Goal: Transaction & Acquisition: Download file/media

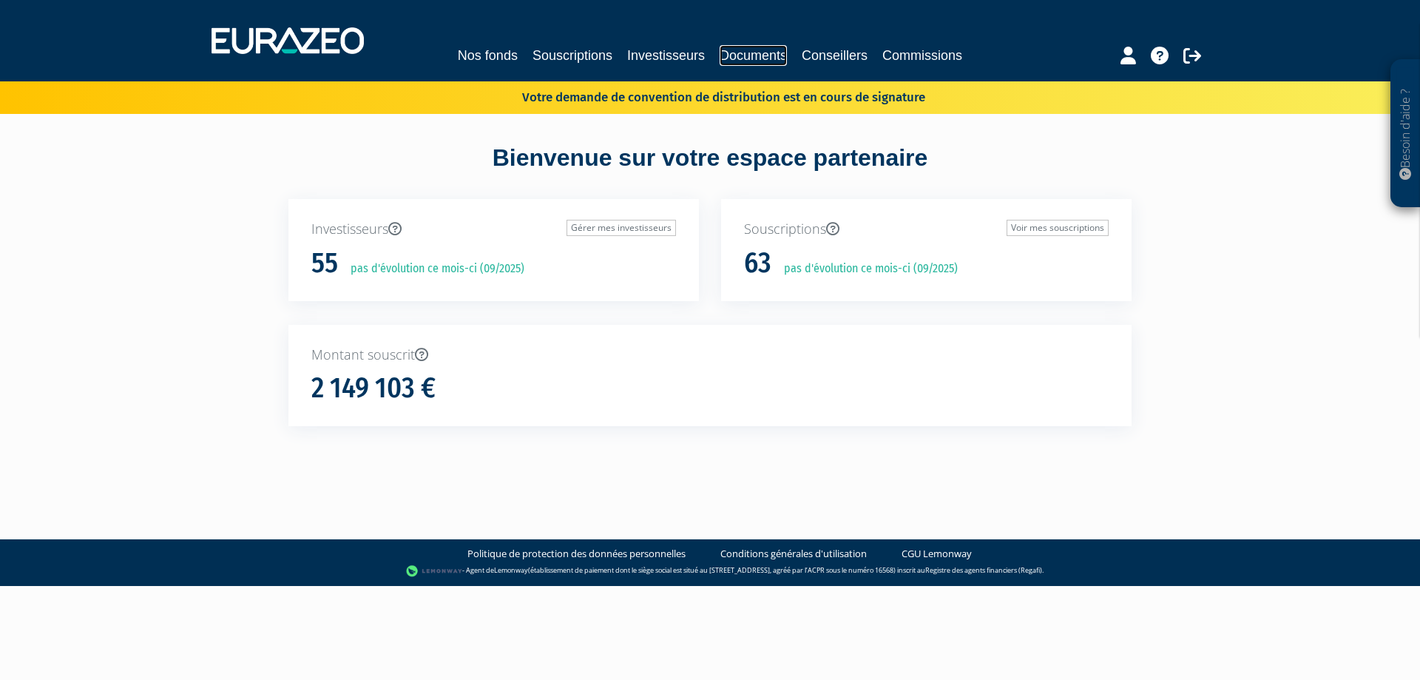
click at [780, 53] on link "Documents" at bounding box center [753, 55] width 67 height 21
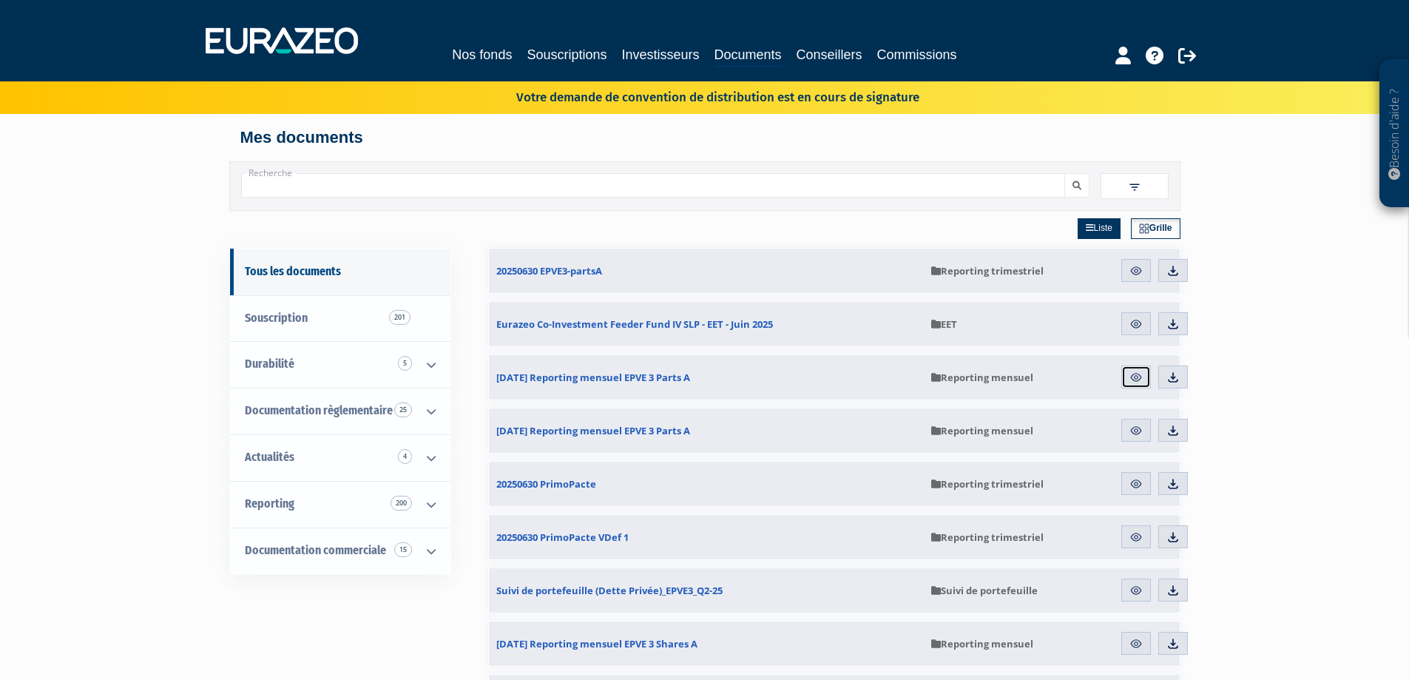
click at [1135, 380] on img at bounding box center [1135, 377] width 13 height 13
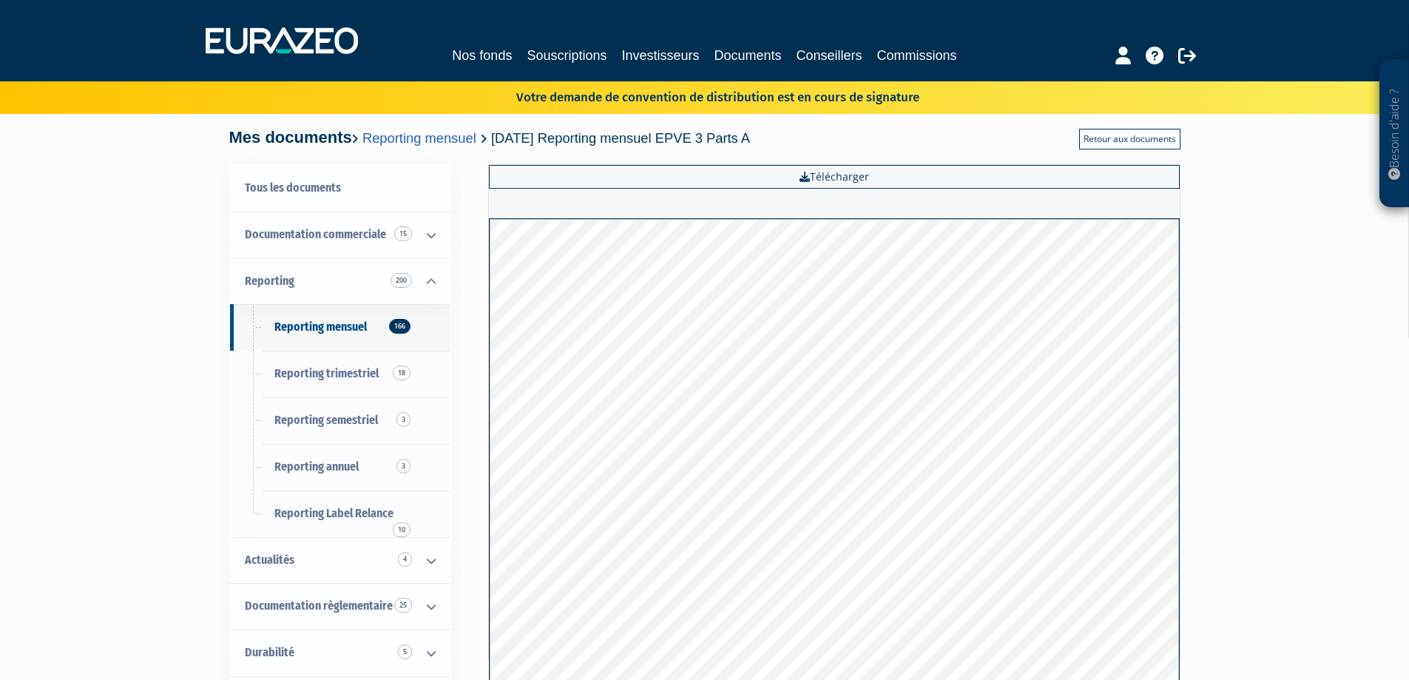
click at [1169, 143] on link "Retour aux documents" at bounding box center [1129, 139] width 101 height 21
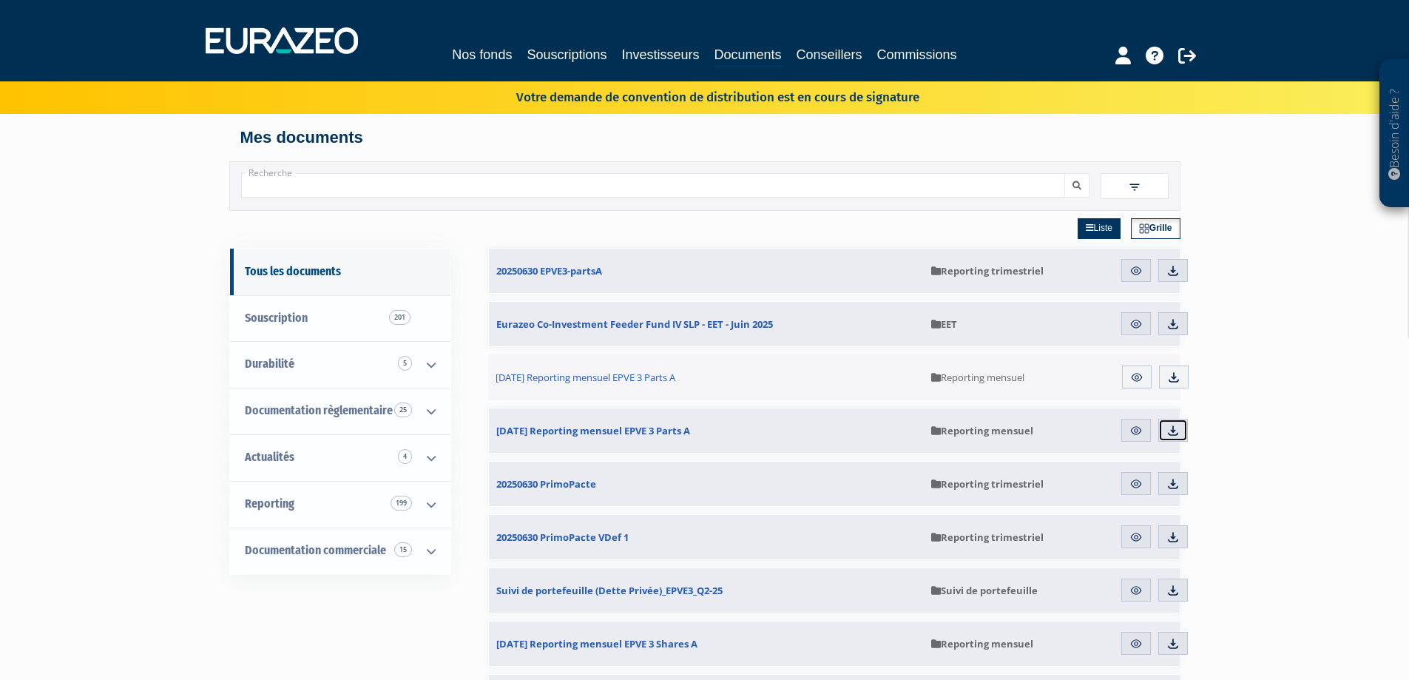
click at [1174, 430] on img at bounding box center [1172, 430] width 13 height 13
click at [1177, 268] on img at bounding box center [1172, 270] width 13 height 13
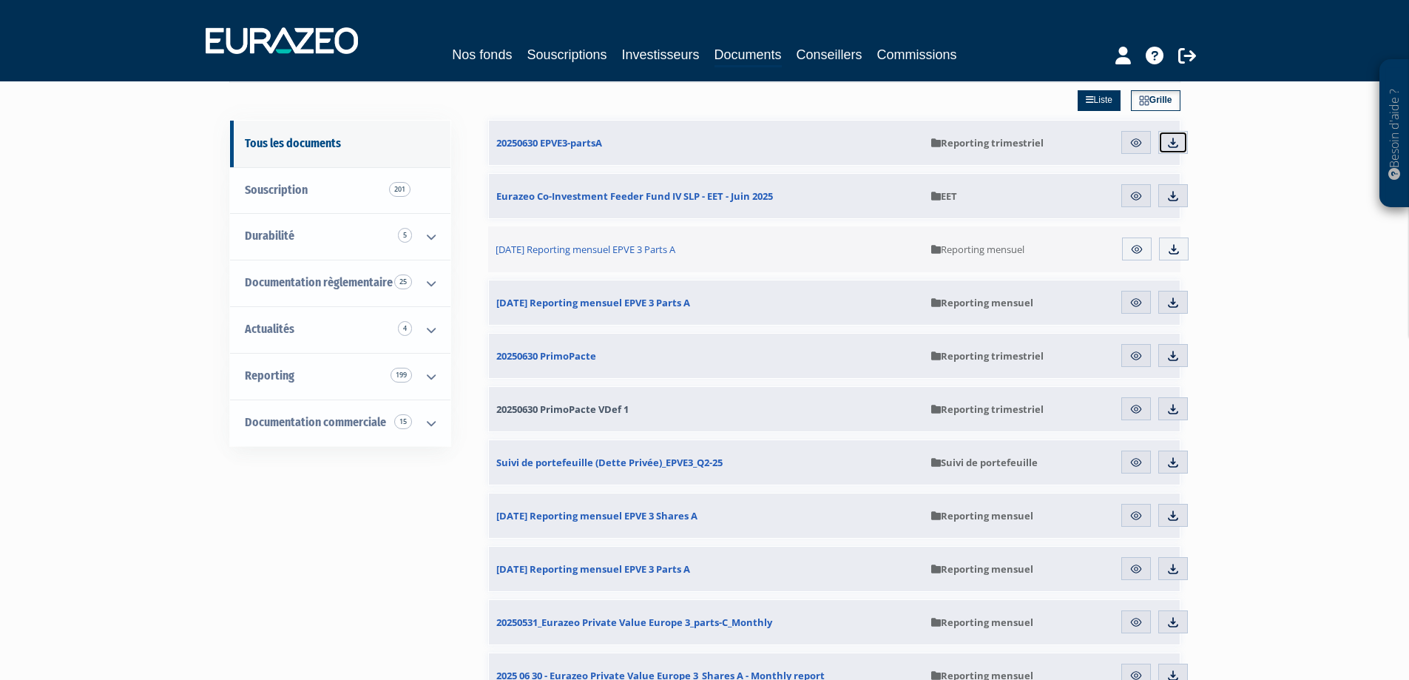
scroll to position [148, 0]
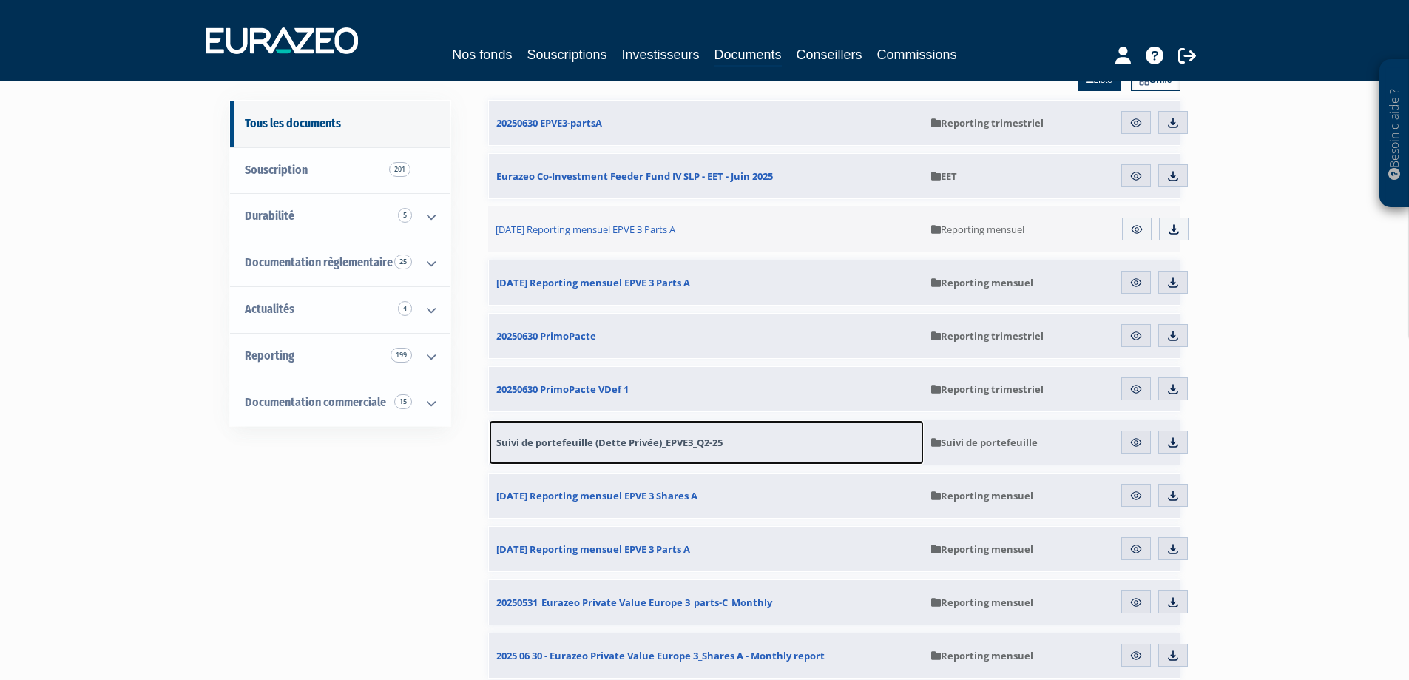
click at [584, 442] on span "Suivi de portefeuille (Dette Privée)_EPVE3_Q2-25" at bounding box center [609, 442] width 226 height 13
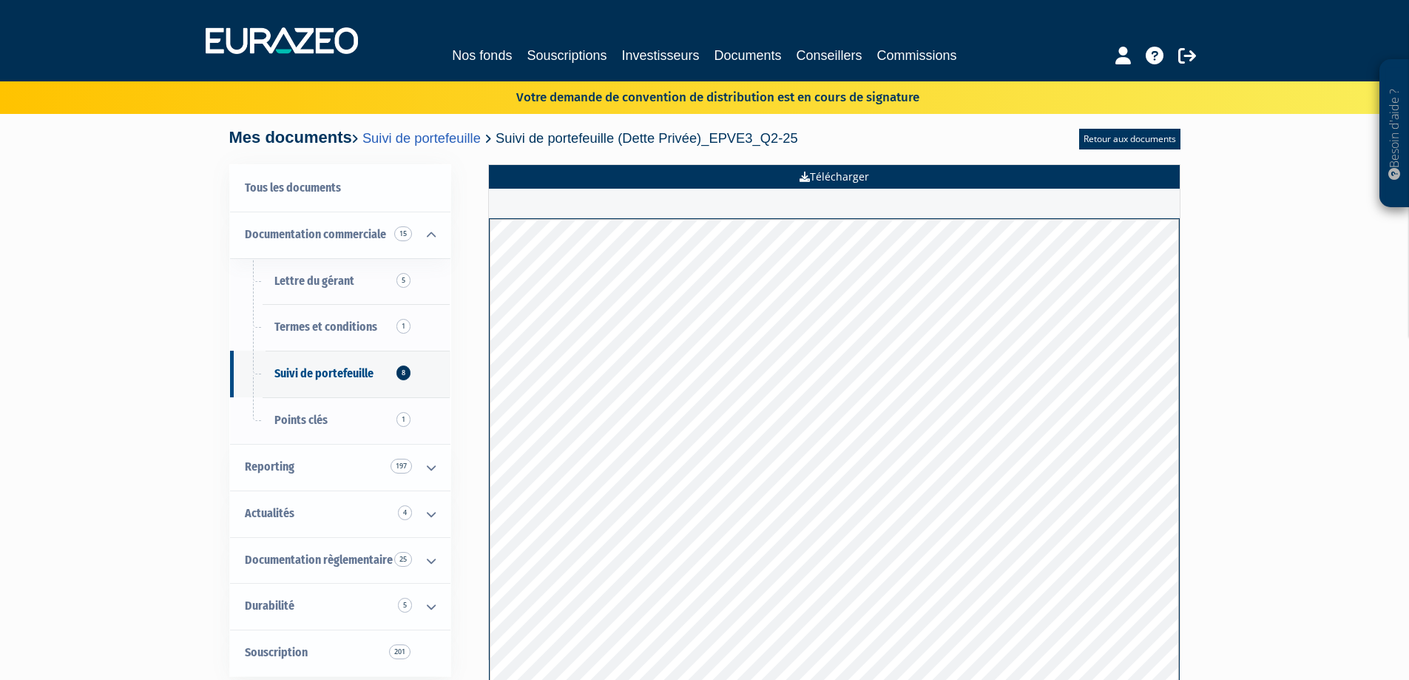
click at [827, 180] on link "Télécharger" at bounding box center [834, 177] width 691 height 24
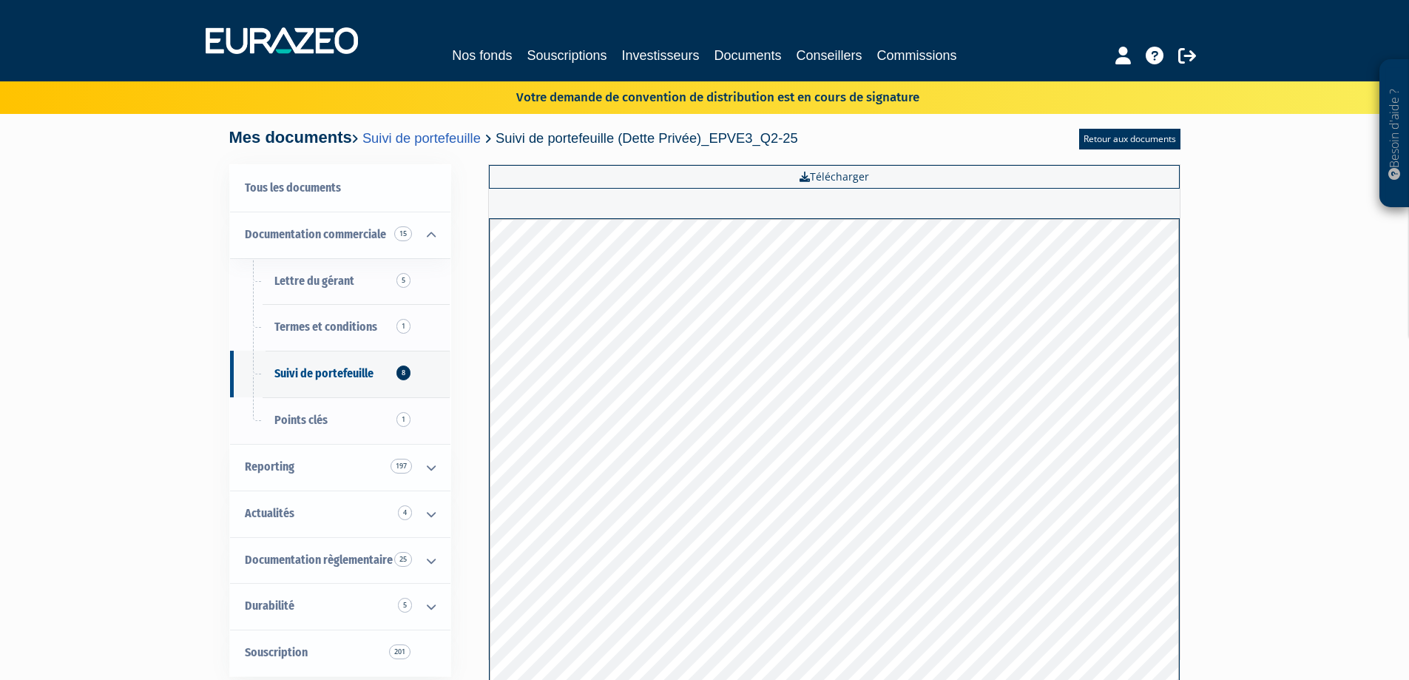
click at [1262, 414] on div "Besoin d'aide ? × J'ai besoin d'aide Si vous avez une question à propos du fonc…" at bounding box center [704, 377] width 1409 height 754
